Goal: Information Seeking & Learning: Find specific fact

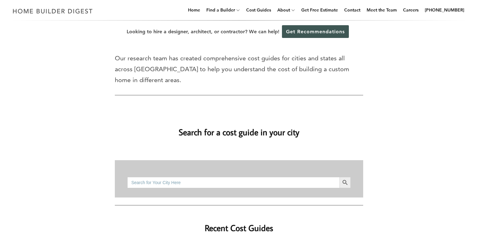
click at [170, 177] on input "Search for:" at bounding box center [233, 182] width 212 height 11
type input "dallas"
click at [339, 177] on button "Search Button" at bounding box center [344, 182] width 11 height 11
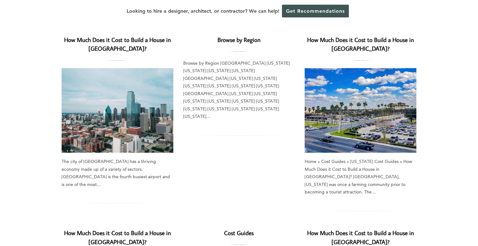
scroll to position [50, 0]
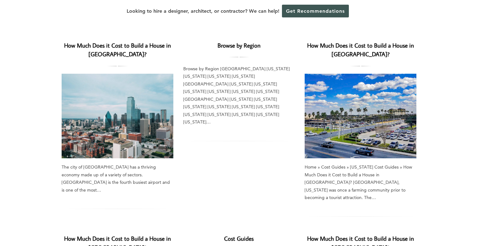
click at [147, 127] on img at bounding box center [118, 116] width 112 height 85
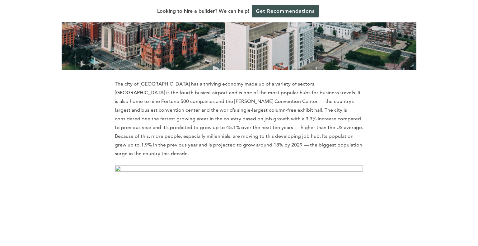
scroll to position [274, 0]
